Goal: Book appointment/travel/reservation

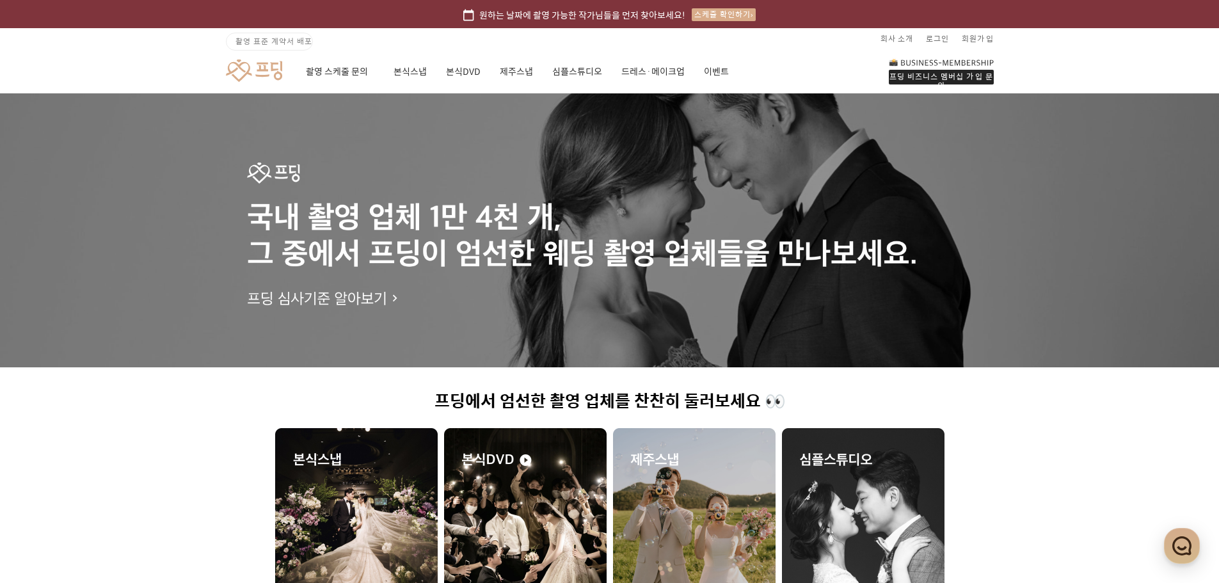
click at [372, 87] on link "촬영 스케줄 문의" at bounding box center [340, 72] width 68 height 44
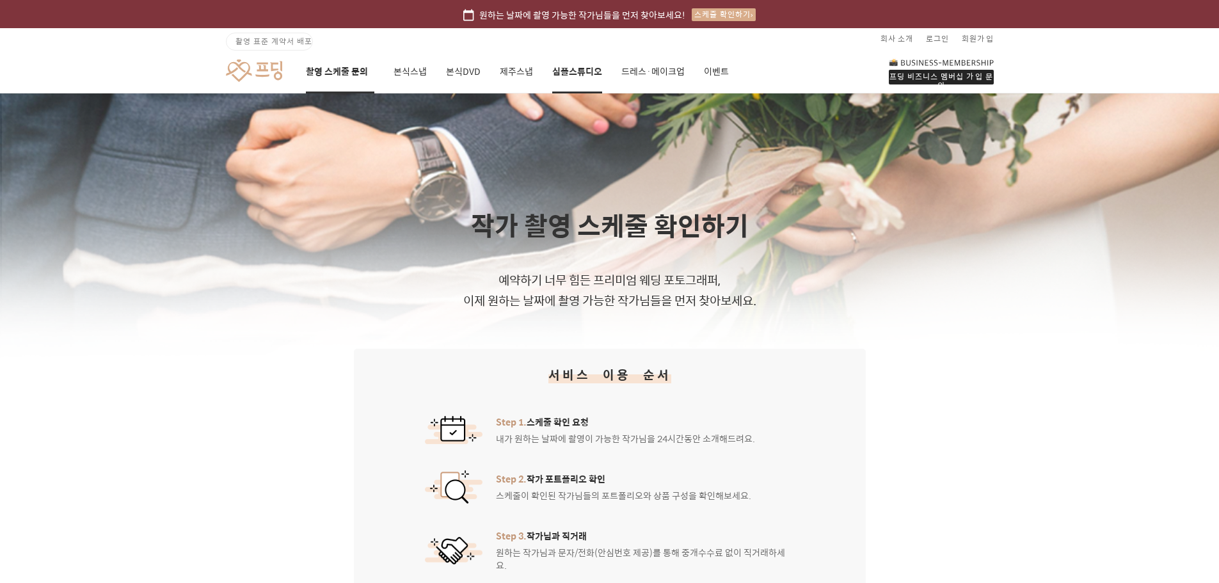
click at [579, 69] on link "심플스튜디오" at bounding box center [577, 72] width 50 height 44
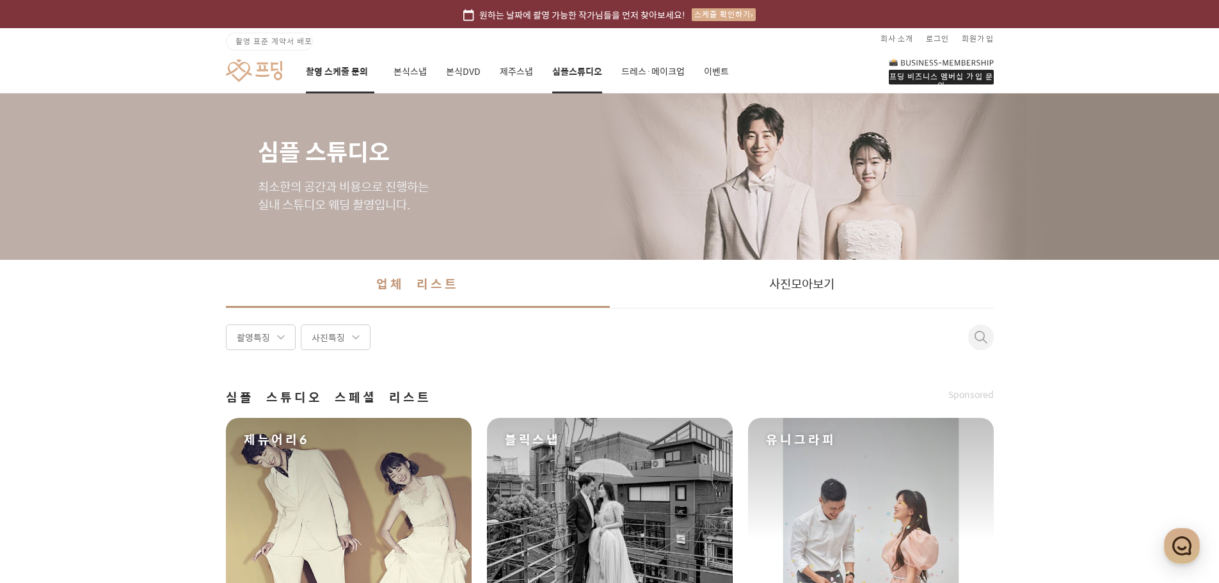
click at [347, 75] on link "촬영 스케줄 문의" at bounding box center [340, 72] width 68 height 44
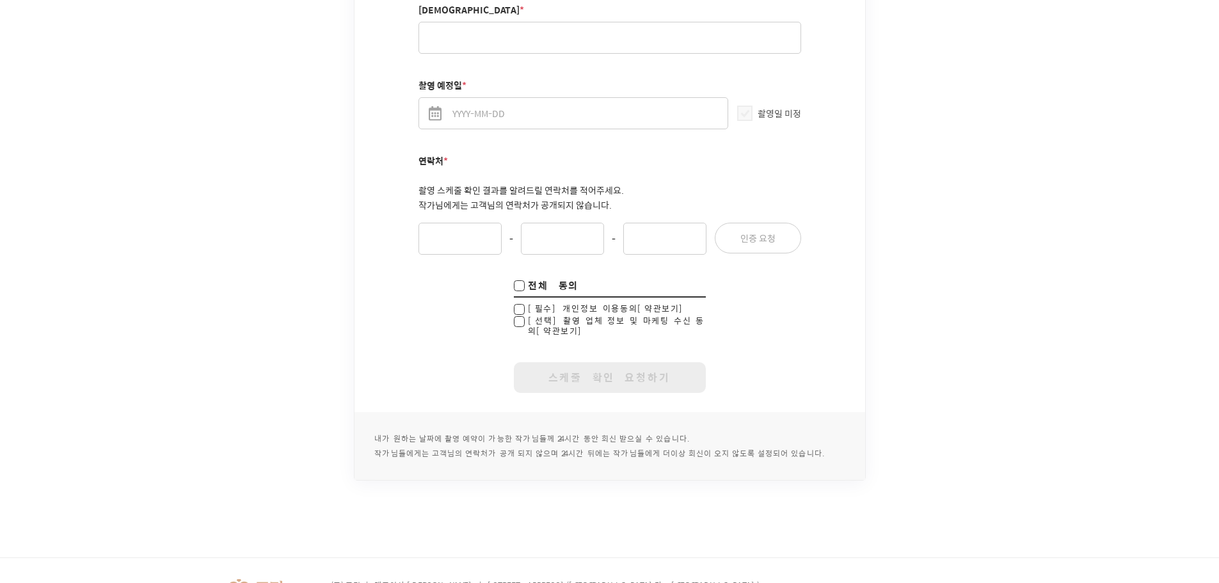
scroll to position [1018, 0]
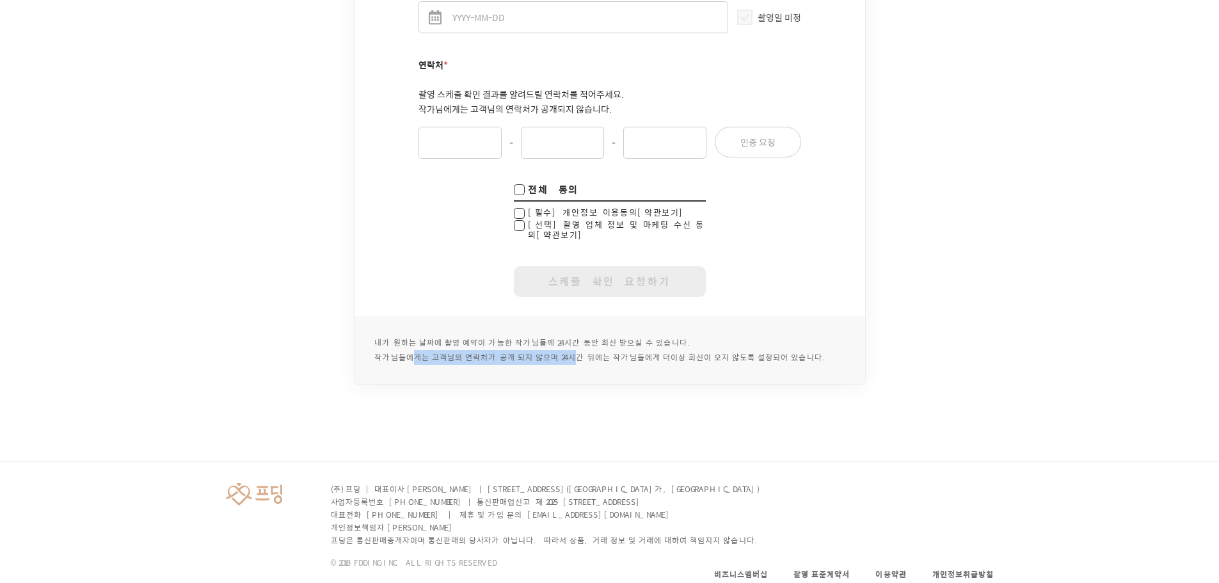
drag, startPoint x: 476, startPoint y: 345, endPoint x: 597, endPoint y: 349, distance: 121.0
click at [571, 349] on p "내가 원하는 날짜에 촬영 예약이 가능한 작가님들께 24시간 동안 회신 받으실 수 있습니다. 작가님들에게는 고객님의 연락처가 공개 되지 않으며 …" at bounding box center [609, 350] width 511 height 68
drag, startPoint x: 598, startPoint y: 349, endPoint x: 586, endPoint y: 344, distance: 13.4
click at [599, 349] on p "내가 원하는 날짜에 촬영 예약이 가능한 작가님들께 24시간 동안 회신 받으실 수 있습니다. 작가님들에게는 고객님의 연락처가 공개 되지 않으며 …" at bounding box center [609, 350] width 511 height 68
